Goal: Communication & Community: Answer question/provide support

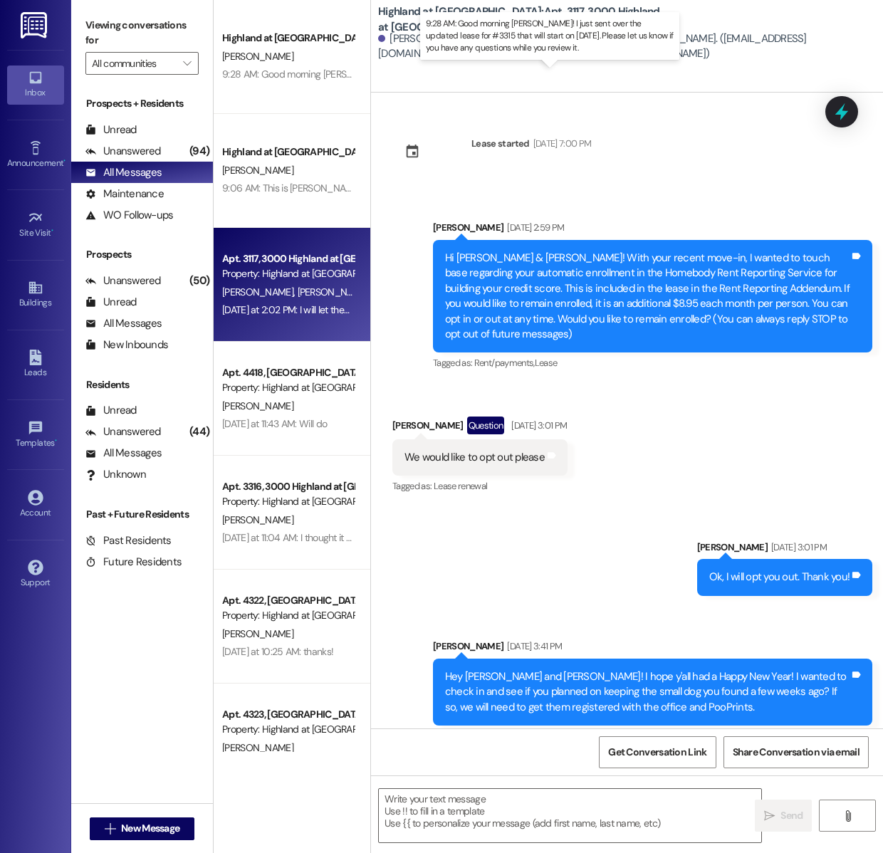
scroll to position [7881, 0]
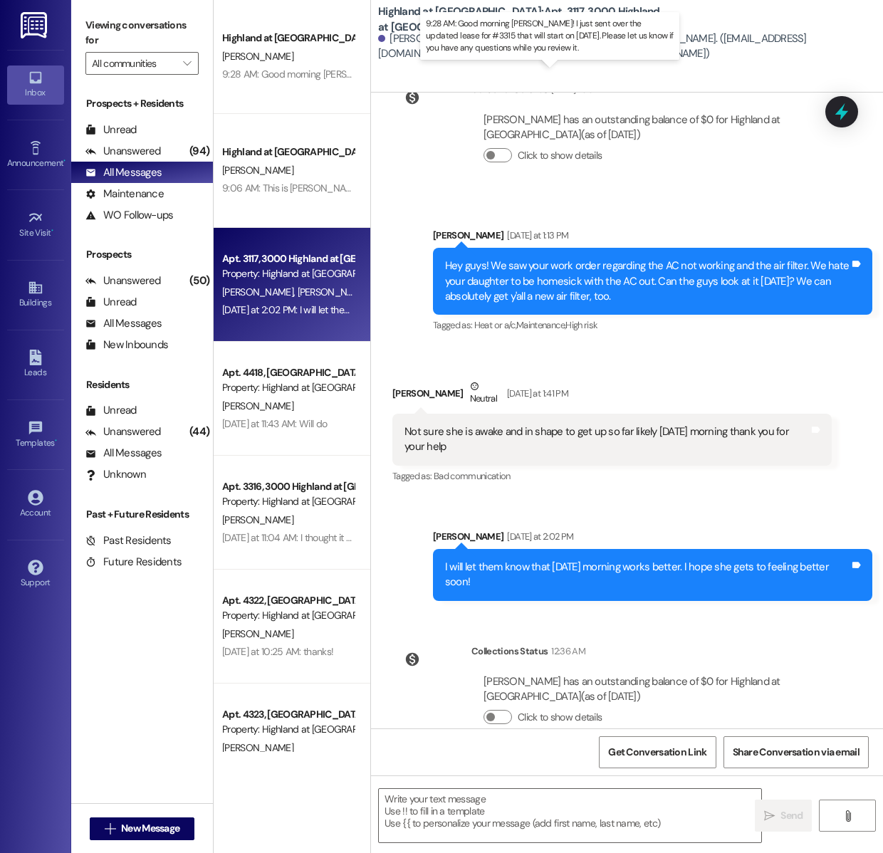
click at [319, 79] on div "9:28 AM: Good morning [PERSON_NAME]! I just sent over the updated lease for #33…" at bounding box center [581, 74] width 718 height 13
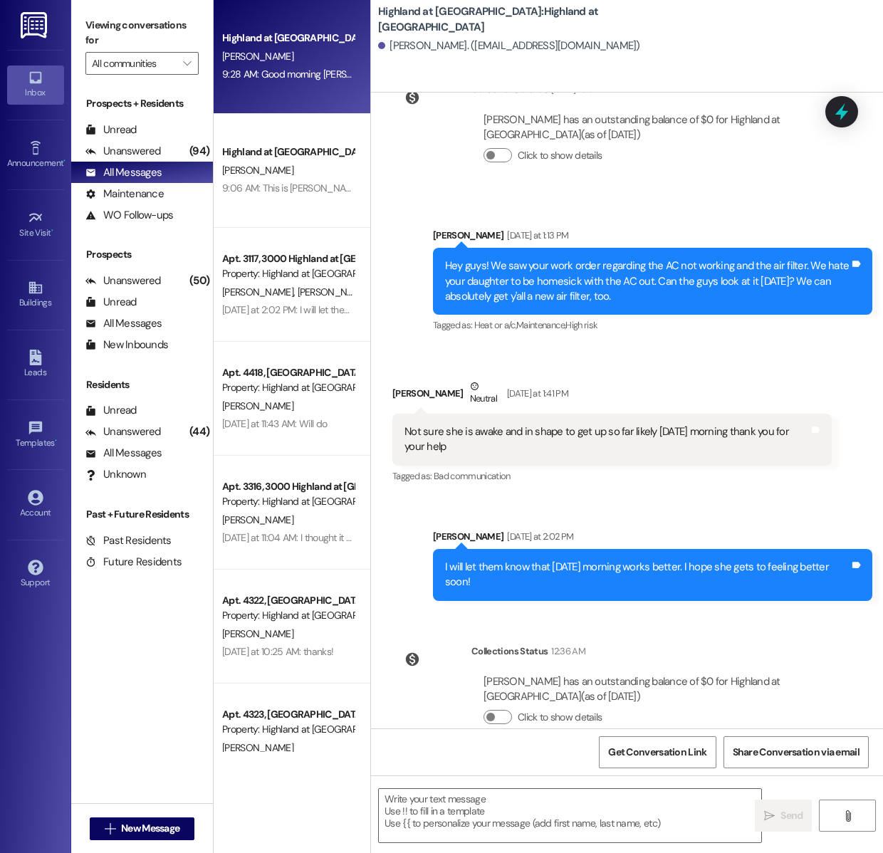
scroll to position [0, 0]
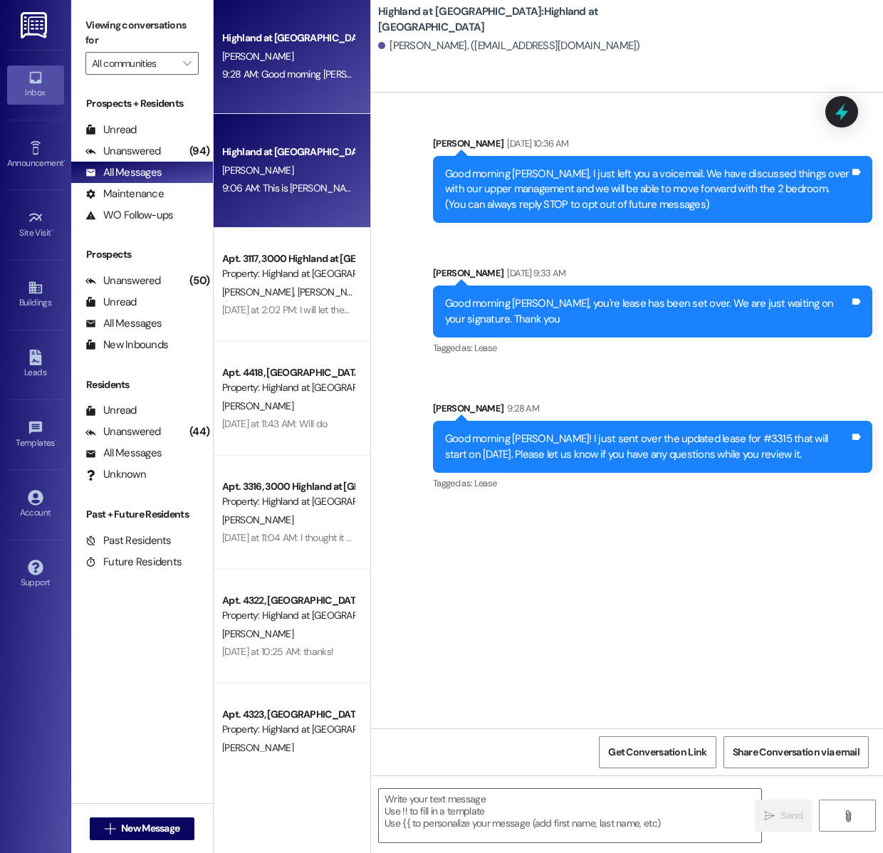
click at [322, 177] on div "[PERSON_NAME]" at bounding box center [288, 171] width 135 height 18
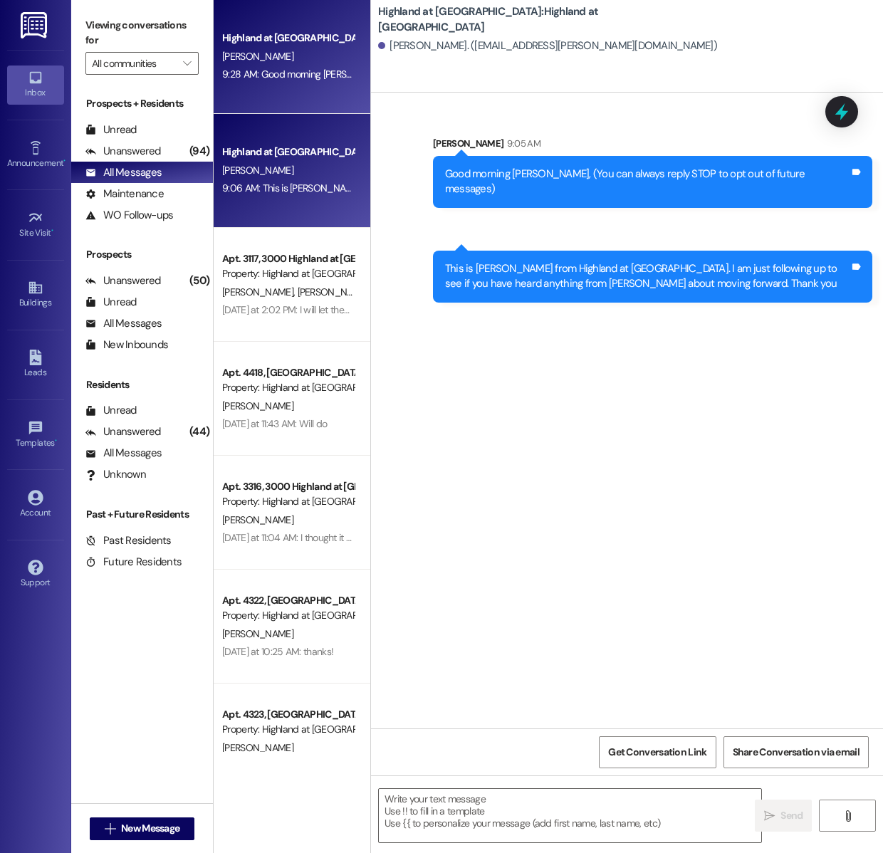
click at [329, 38] on div "Highland at [GEOGRAPHIC_DATA]" at bounding box center [288, 38] width 132 height 15
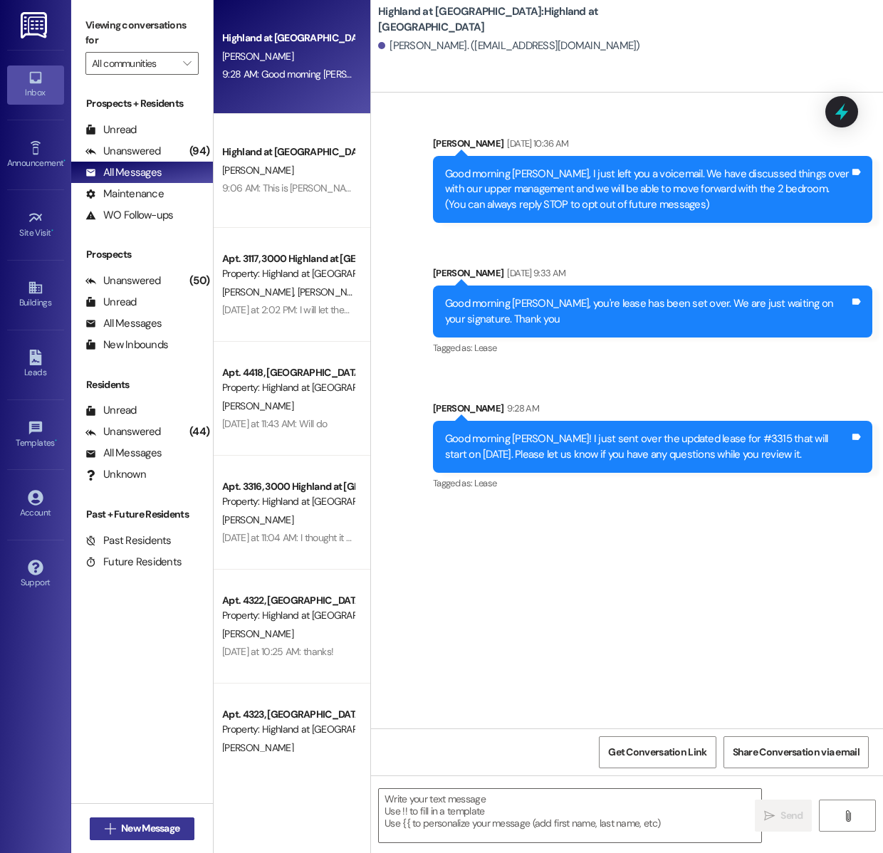
click at [135, 830] on span "New Message" at bounding box center [150, 828] width 58 height 15
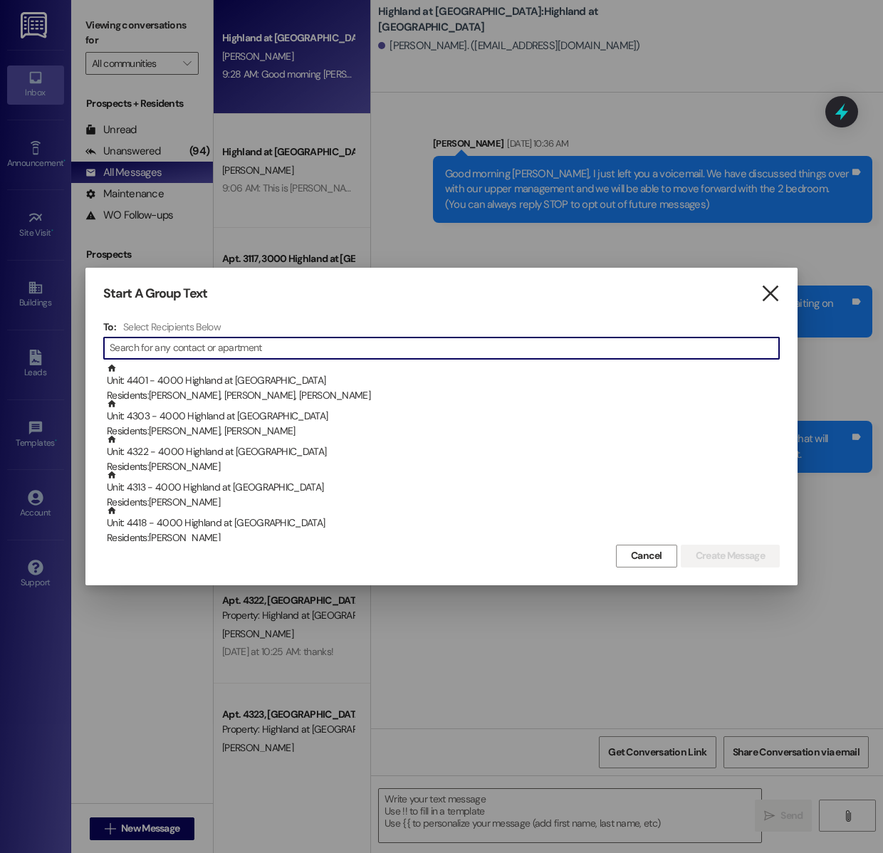
click at [768, 294] on icon "" at bounding box center [769, 293] width 19 height 15
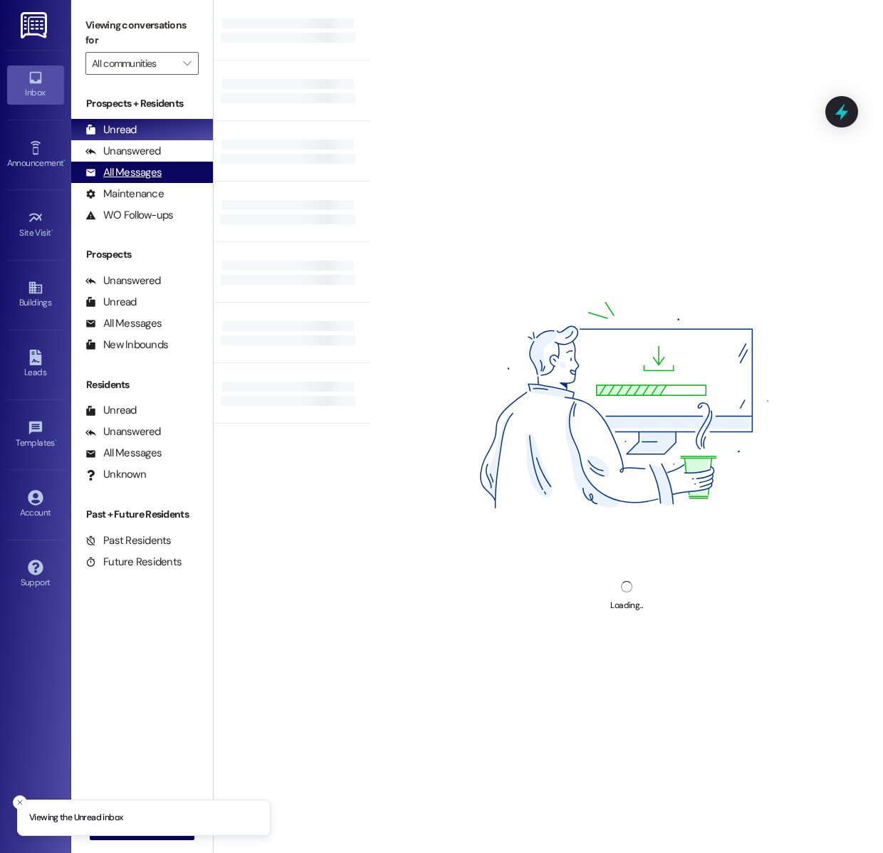
click at [185, 179] on div "All Messages (undefined)" at bounding box center [142, 172] width 142 height 21
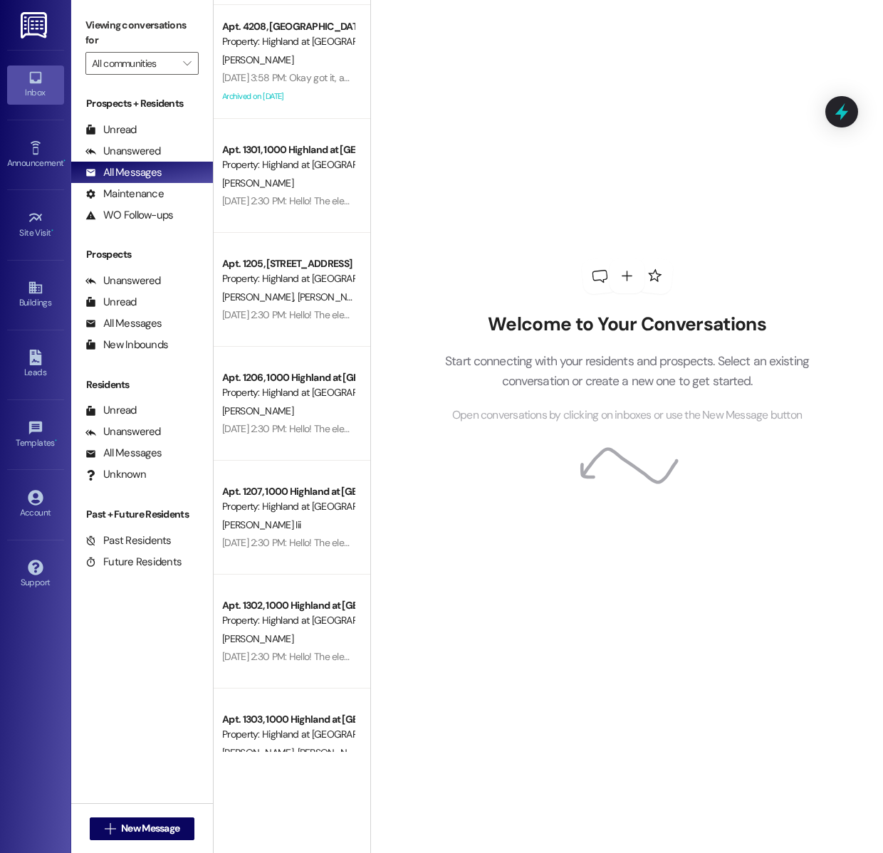
scroll to position [1029, 0]
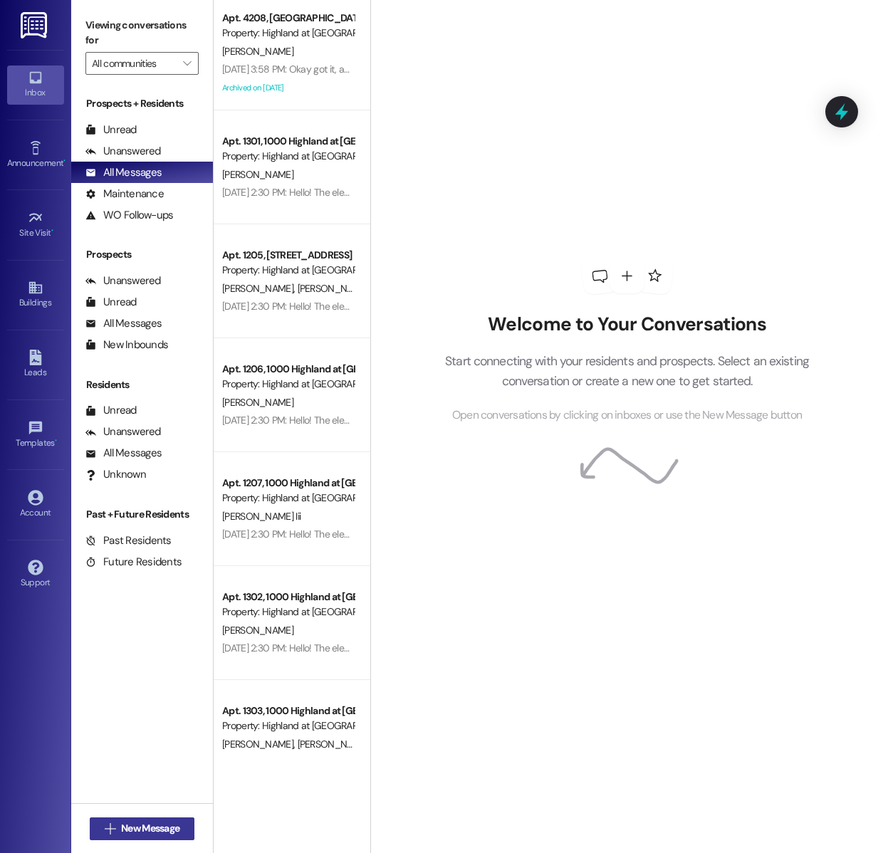
click at [159, 819] on button " New Message" at bounding box center [142, 828] width 105 height 23
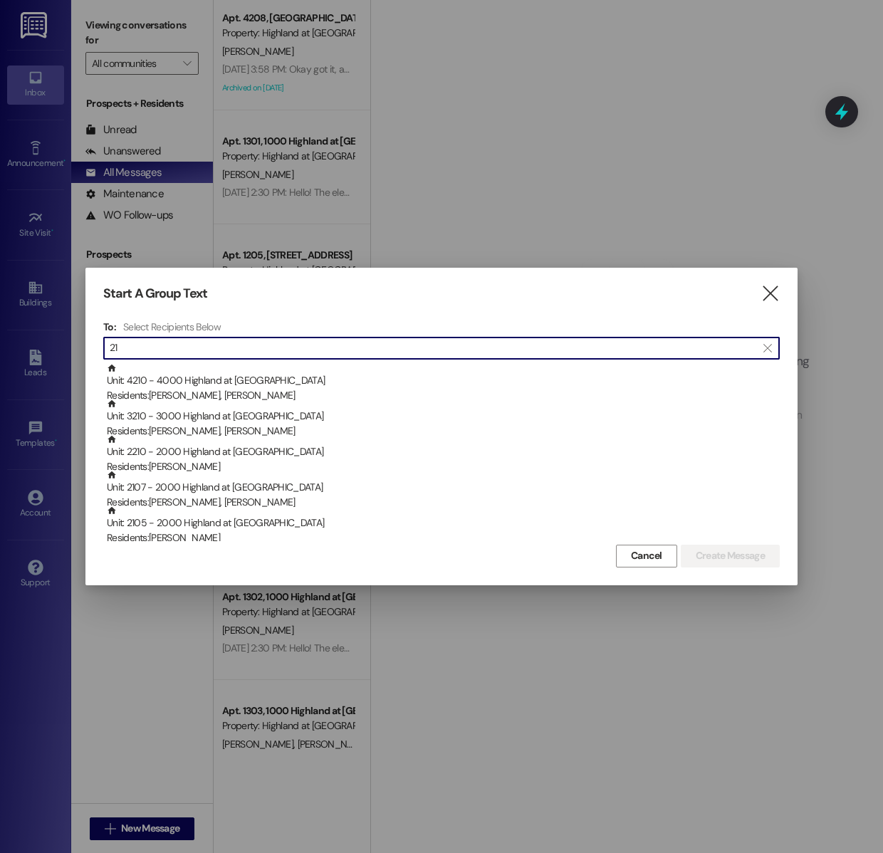
type input "2"
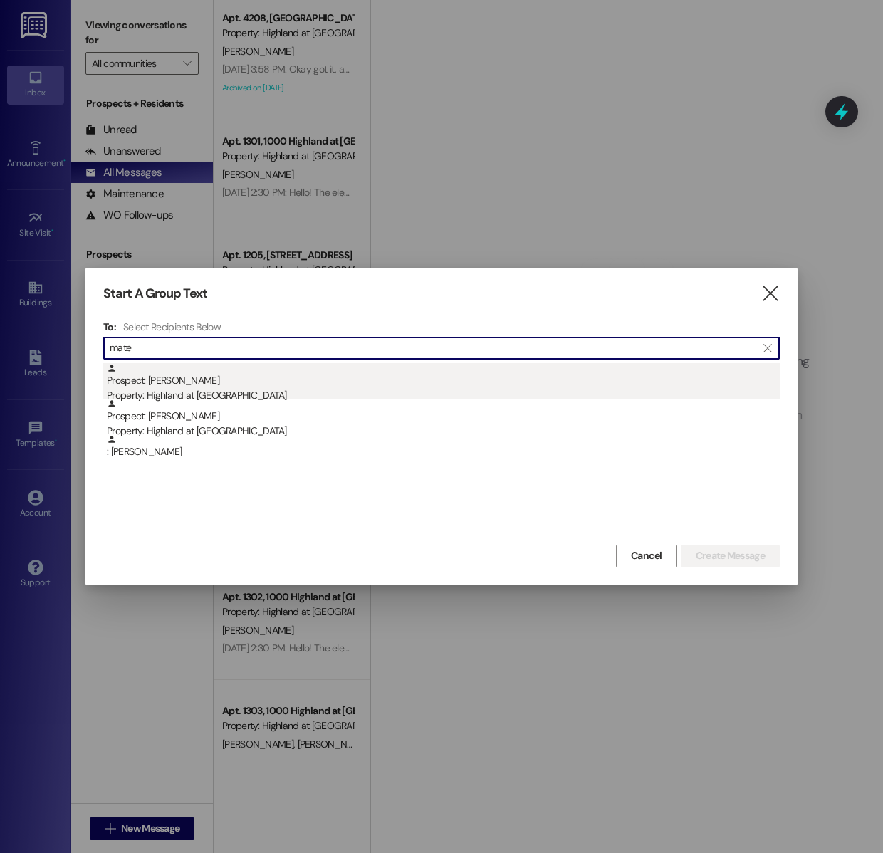
type input "mate"
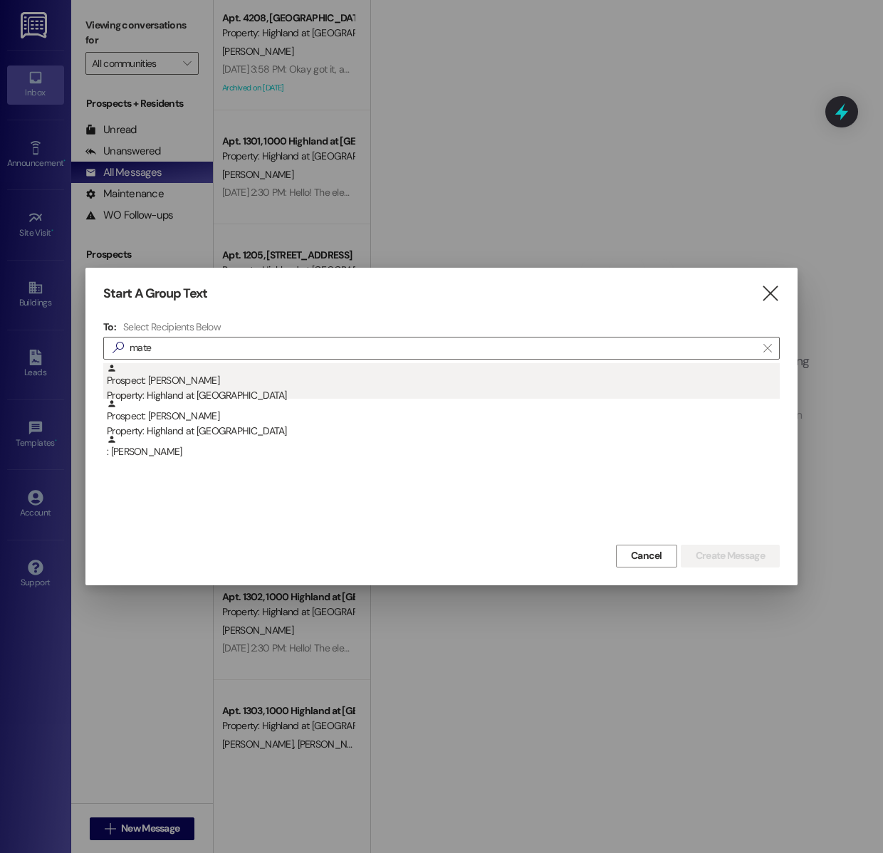
click at [267, 380] on div "Prospect: Máté [PERSON_NAME] Property: [GEOGRAPHIC_DATA] at [GEOGRAPHIC_DATA]" at bounding box center [443, 383] width 673 height 41
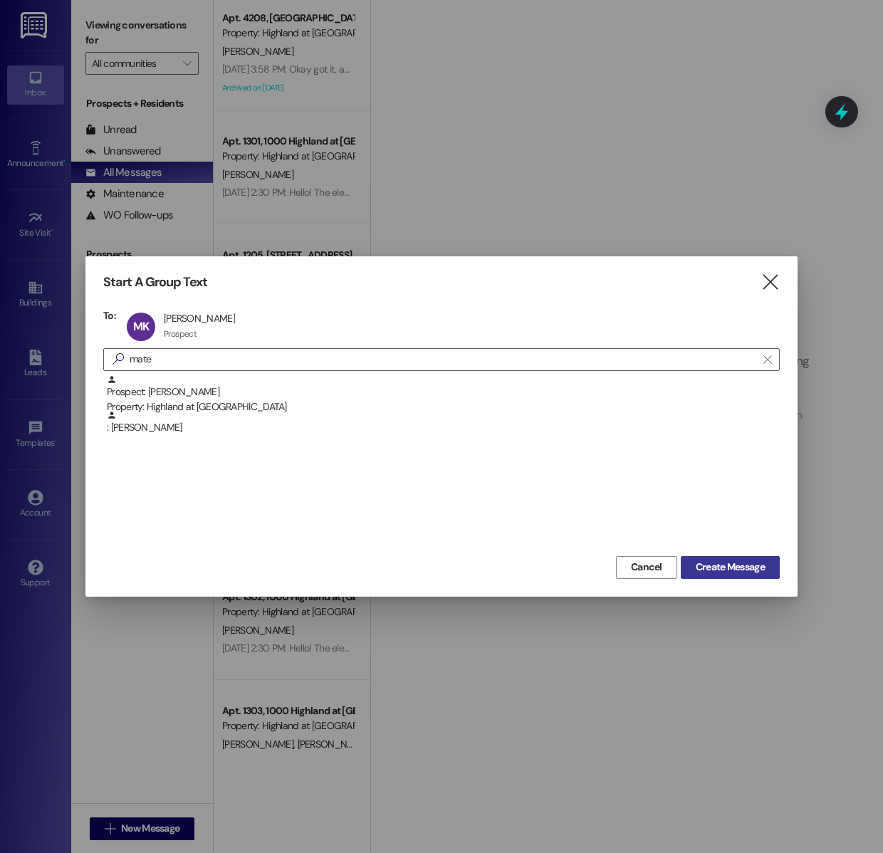
click at [699, 570] on span "Create Message" at bounding box center [730, 567] width 69 height 15
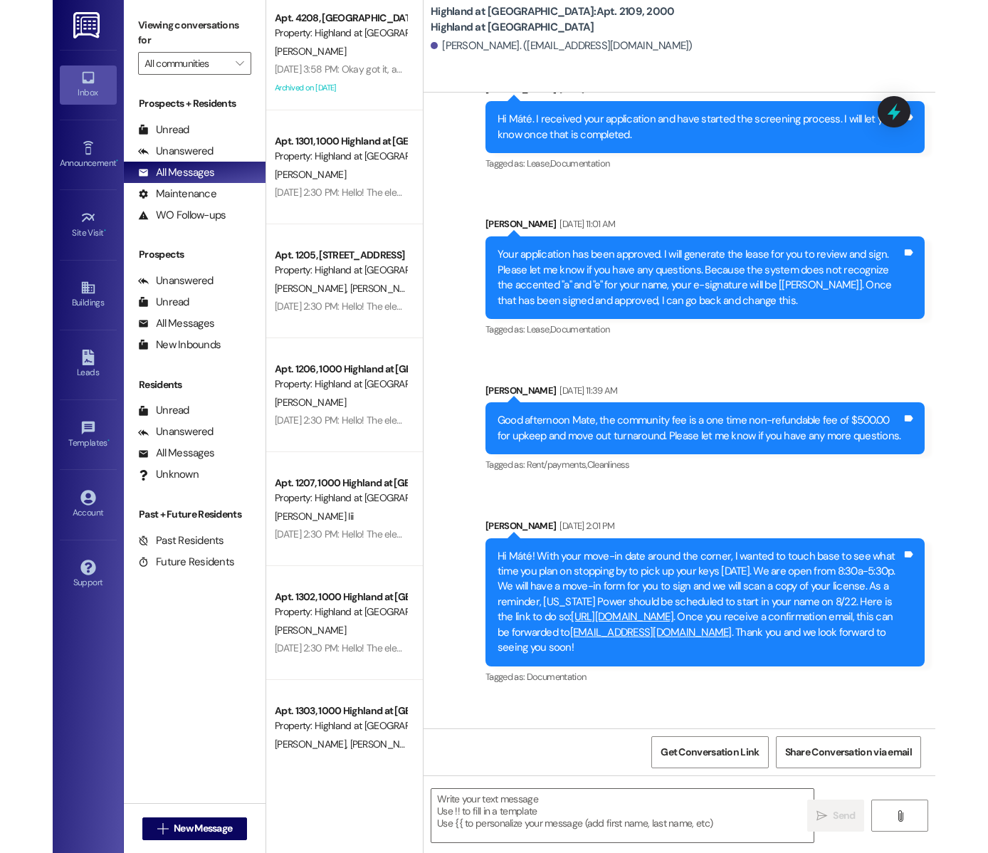
scroll to position [467, 0]
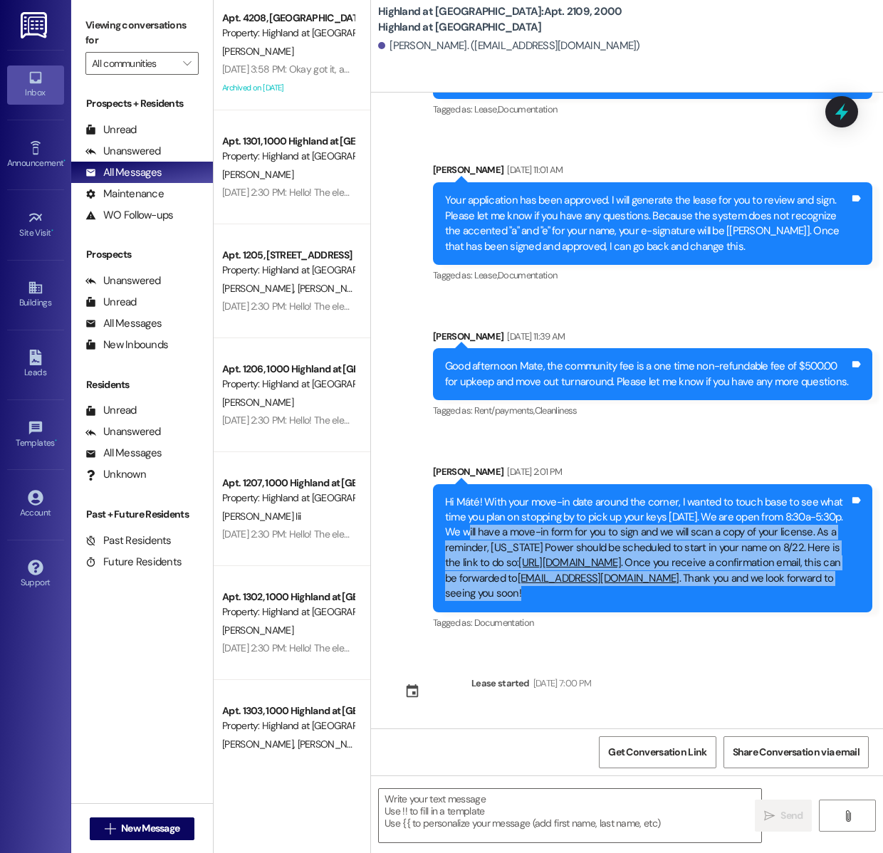
drag, startPoint x: 479, startPoint y: 516, endPoint x: 815, endPoint y: 591, distance: 344.3
click at [815, 591] on div "Hi Máté! With your move-in date around the corner, I wanted to touch base to se…" at bounding box center [647, 548] width 404 height 107
copy div "e will have a move-in form for you to sign and we will scan a copy of your lice…"
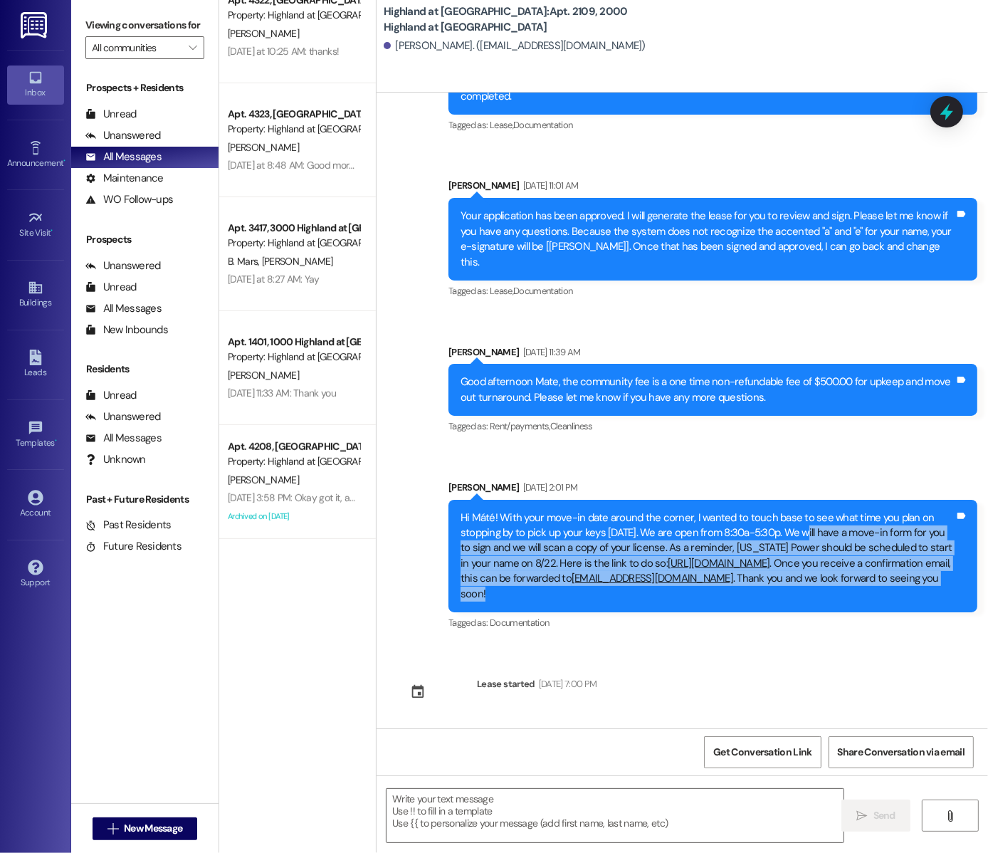
scroll to position [0, 0]
